Goal: Information Seeking & Learning: Learn about a topic

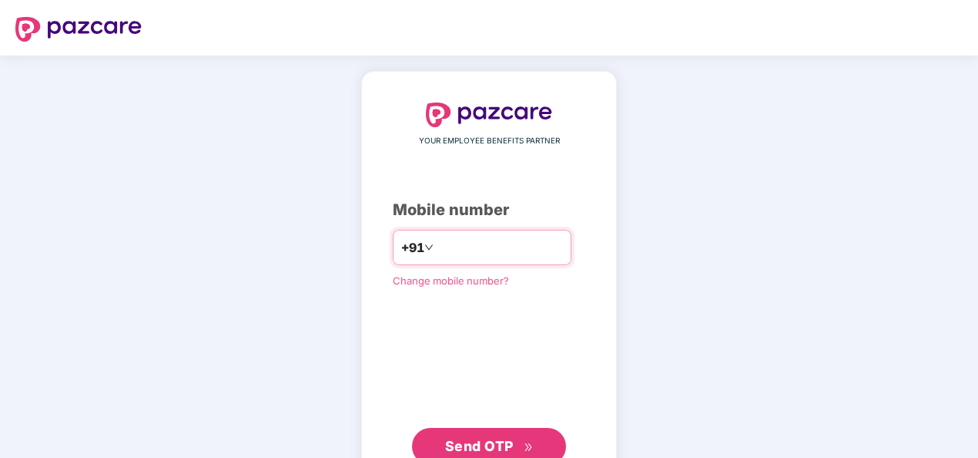
type input "**********"
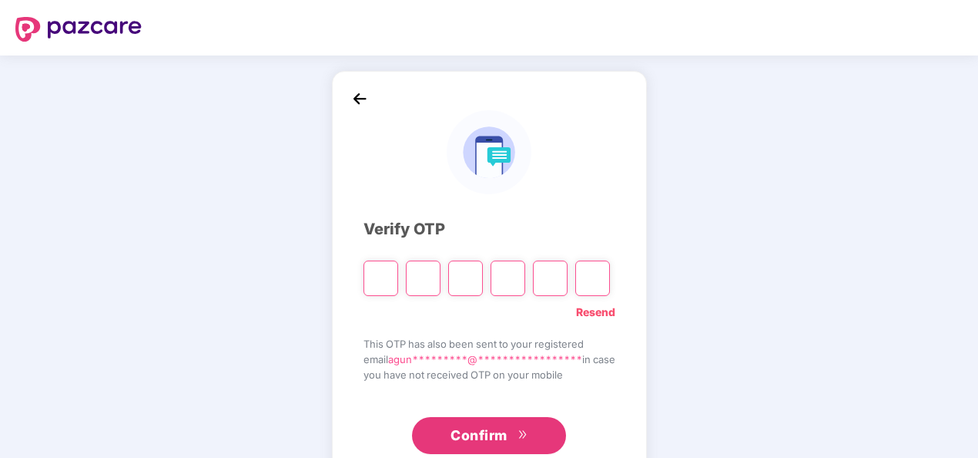
type input "*"
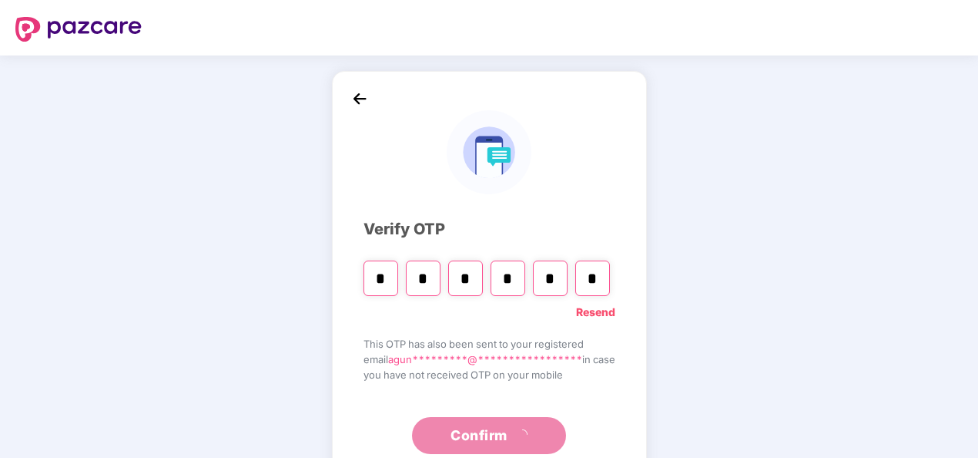
type input "*"
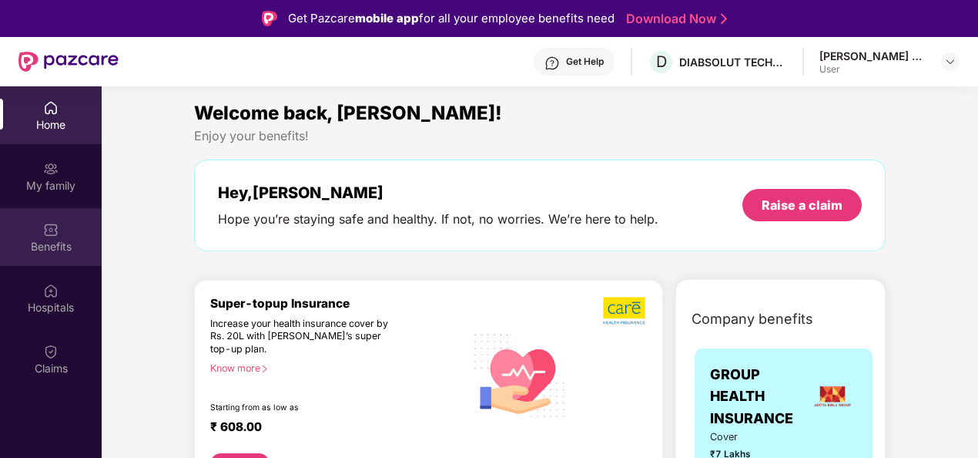
click at [46, 227] on img at bounding box center [50, 229] width 15 height 15
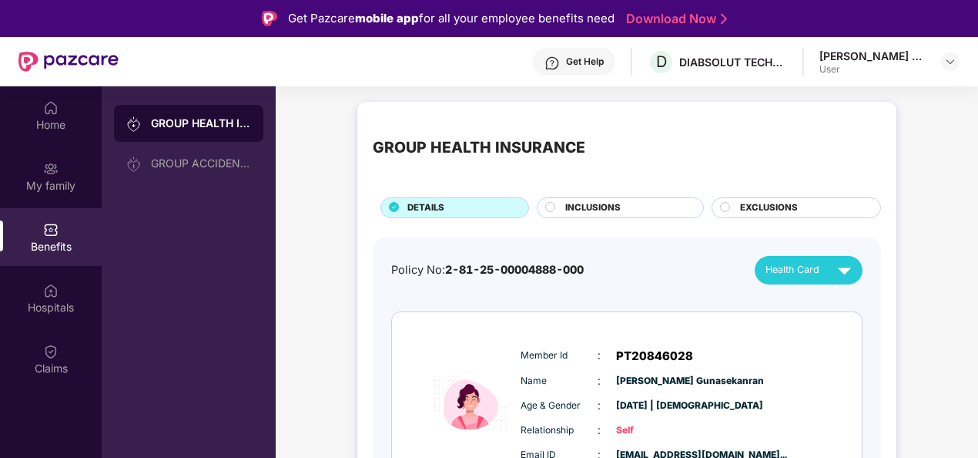
scroll to position [86, 0]
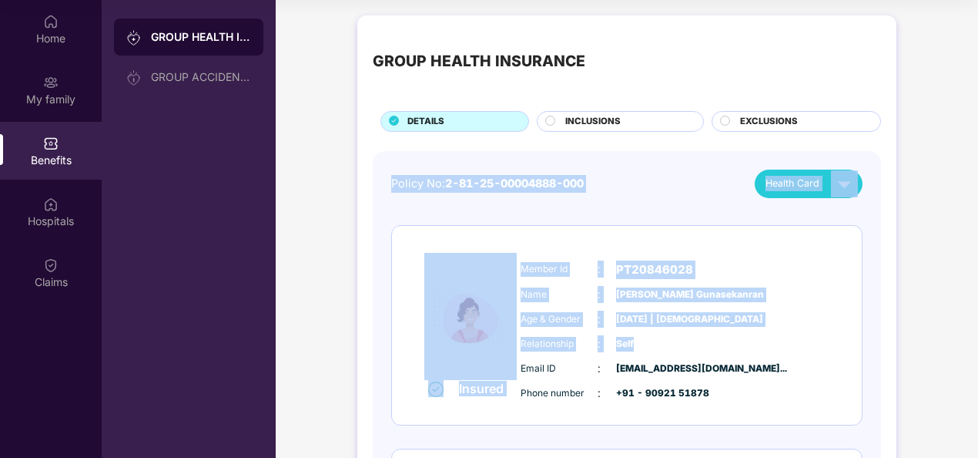
drag, startPoint x: 975, startPoint y: 122, endPoint x: 979, endPoint y: 341, distance: 219.6
click at [978, 341] on html "Get Pazcare mobile app for all your employee benefits need Download Now Get Hel…" at bounding box center [489, 143] width 978 height 458
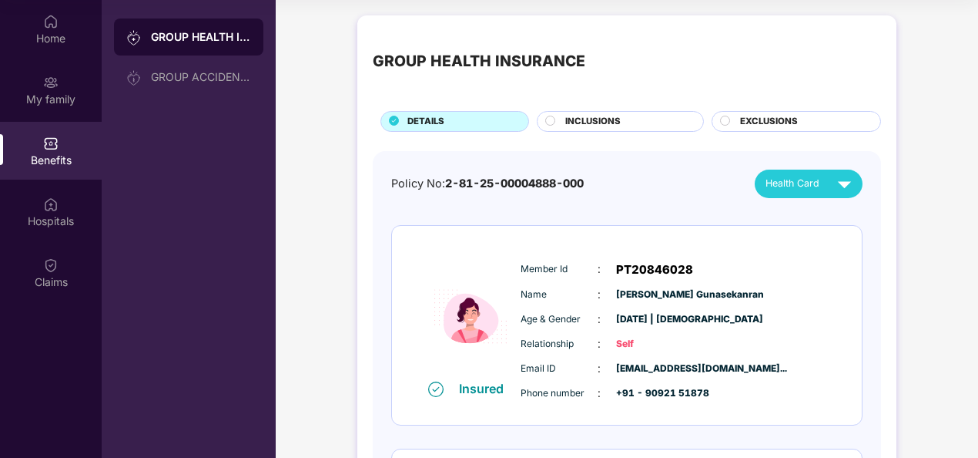
drag, startPoint x: 979, startPoint y: 341, endPoint x: 943, endPoint y: 408, distance: 76.2
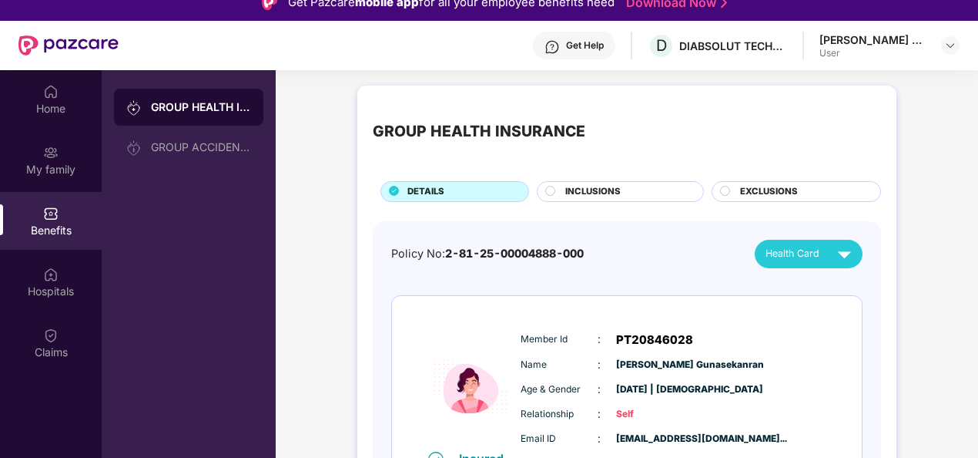
scroll to position [0, 0]
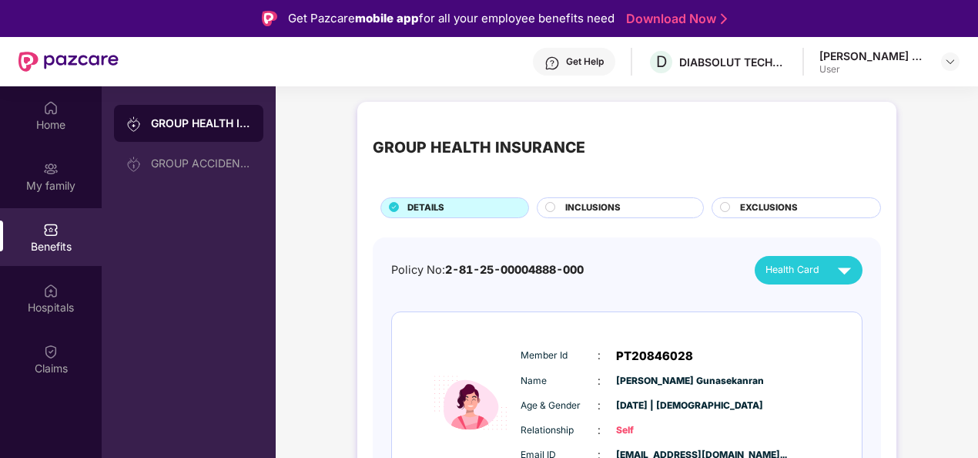
click at [619, 204] on span "INCLUSIONS" at bounding box center [593, 208] width 55 height 14
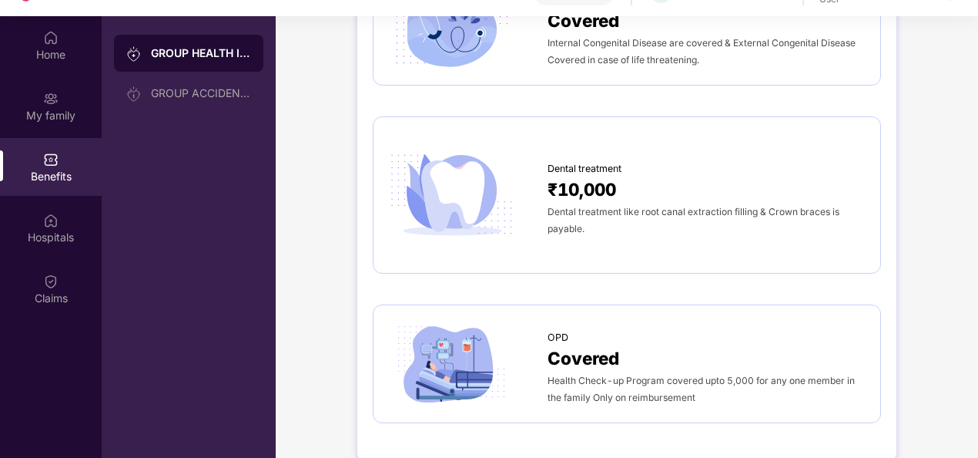
scroll to position [86, 0]
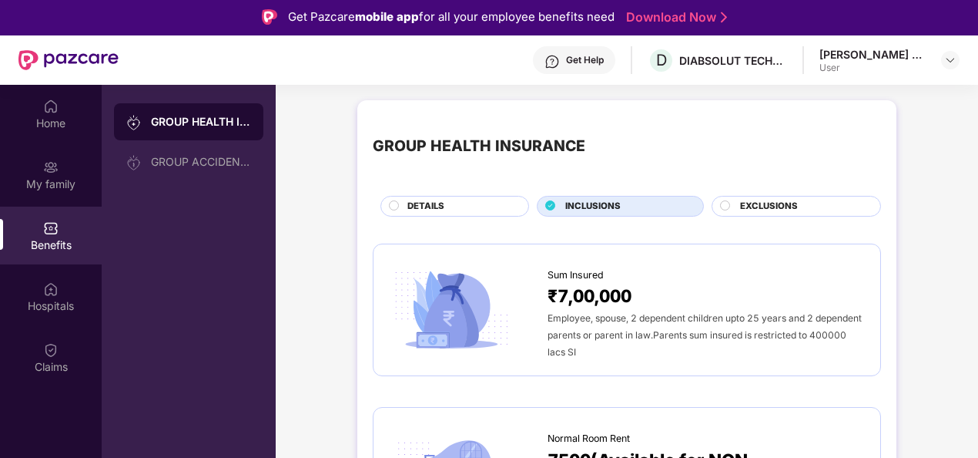
scroll to position [0, 0]
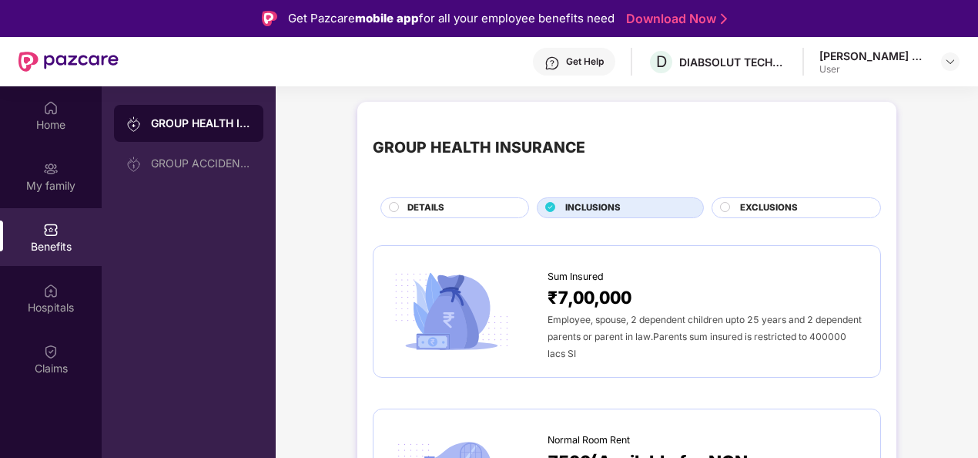
click at [763, 202] on span "EXCLUSIONS" at bounding box center [769, 208] width 58 height 14
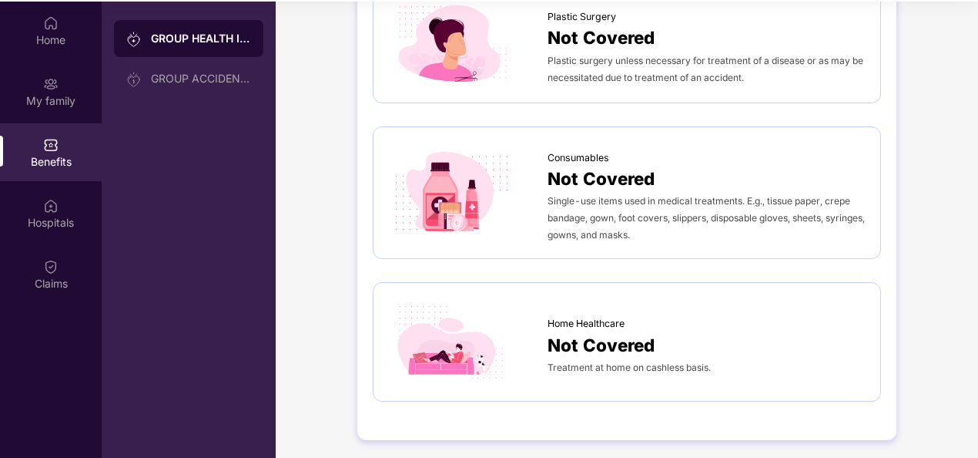
scroll to position [86, 0]
